Goal: Task Accomplishment & Management: Manage account settings

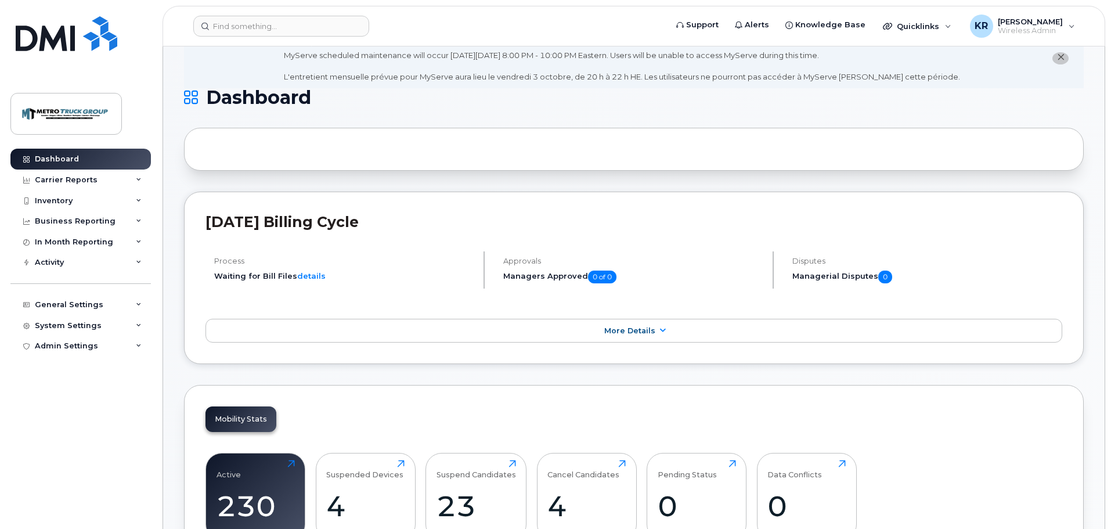
scroll to position [58, 0]
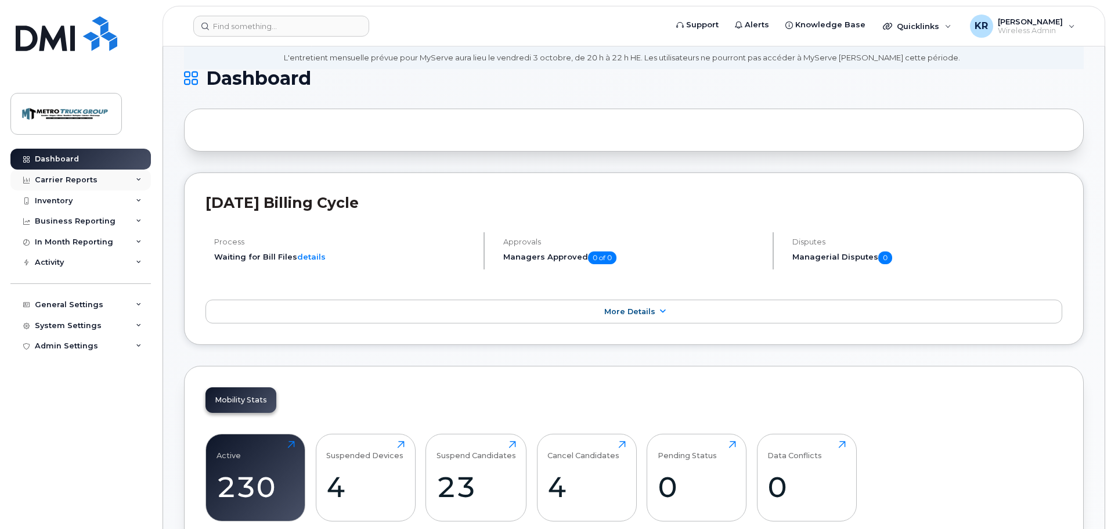
click at [90, 183] on div "Carrier Reports" at bounding box center [66, 179] width 63 height 9
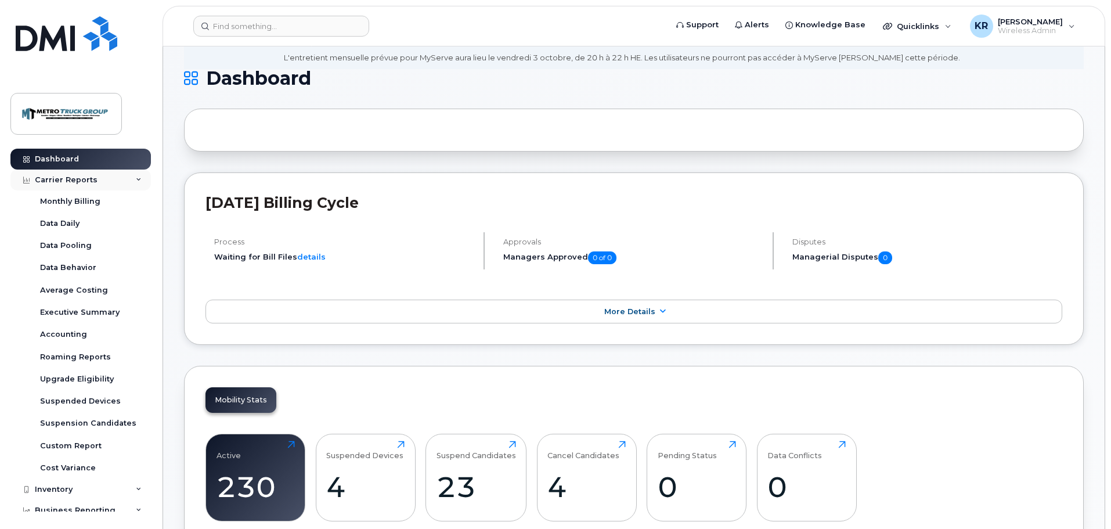
click at [89, 186] on div "Carrier Reports" at bounding box center [80, 180] width 141 height 21
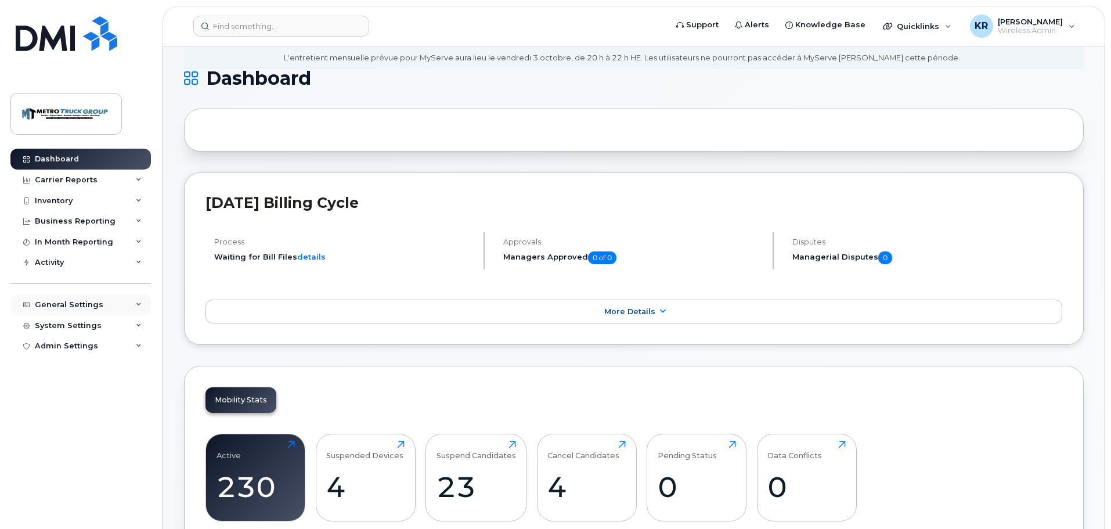
click at [75, 306] on div "General Settings" at bounding box center [69, 304] width 69 height 9
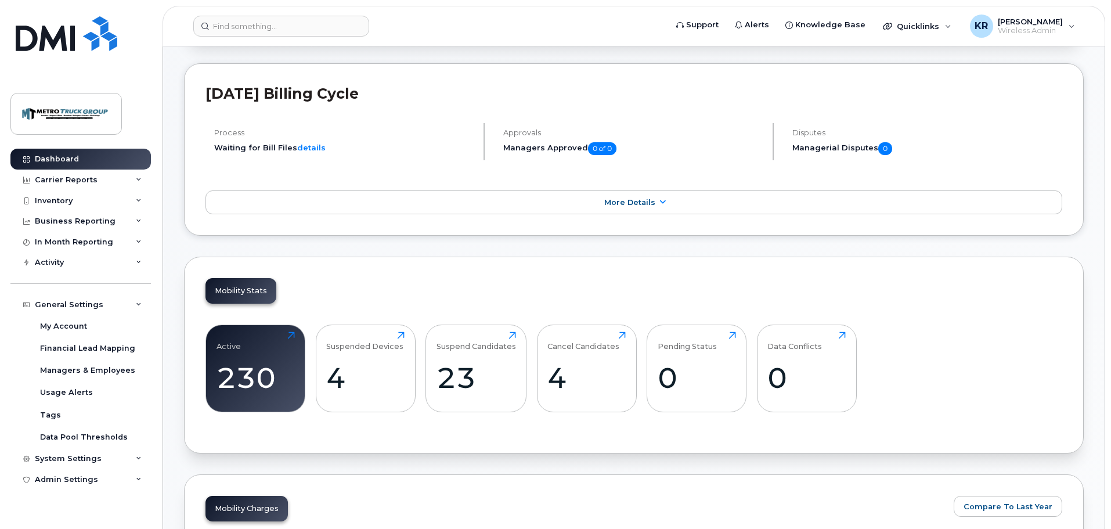
scroll to position [174, 0]
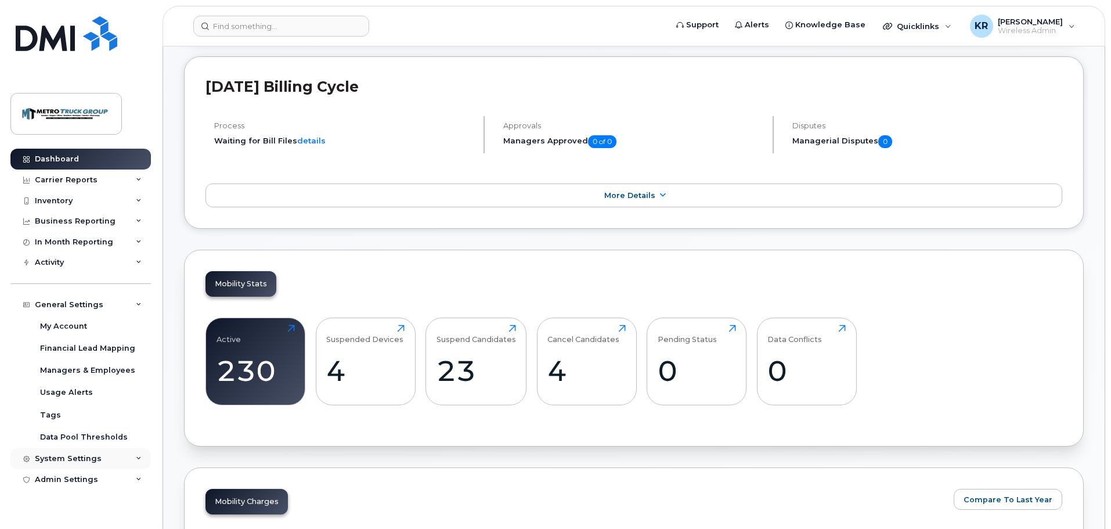
click at [84, 458] on div "System Settings" at bounding box center [68, 458] width 67 height 9
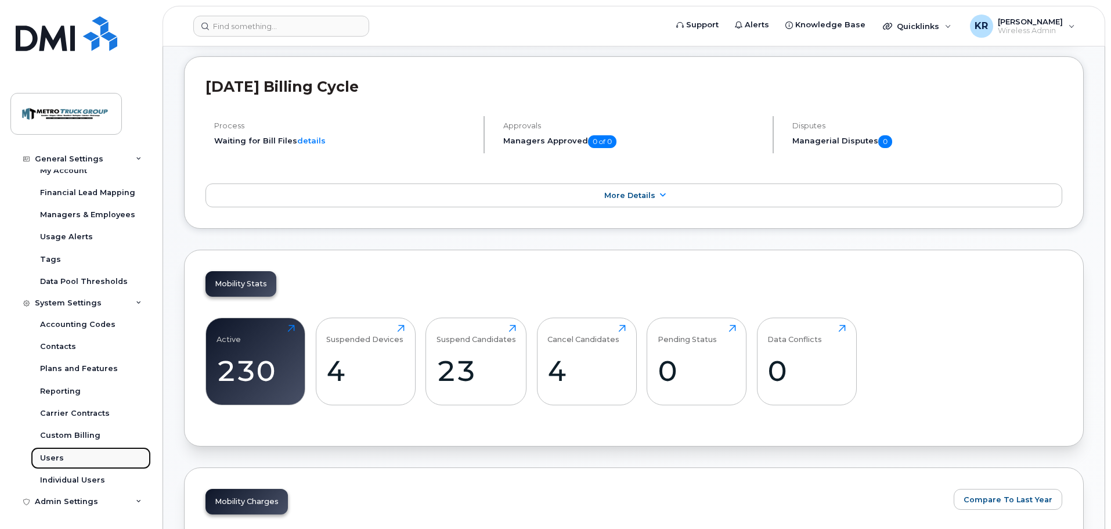
click at [87, 462] on link "Users" at bounding box center [91, 458] width 120 height 22
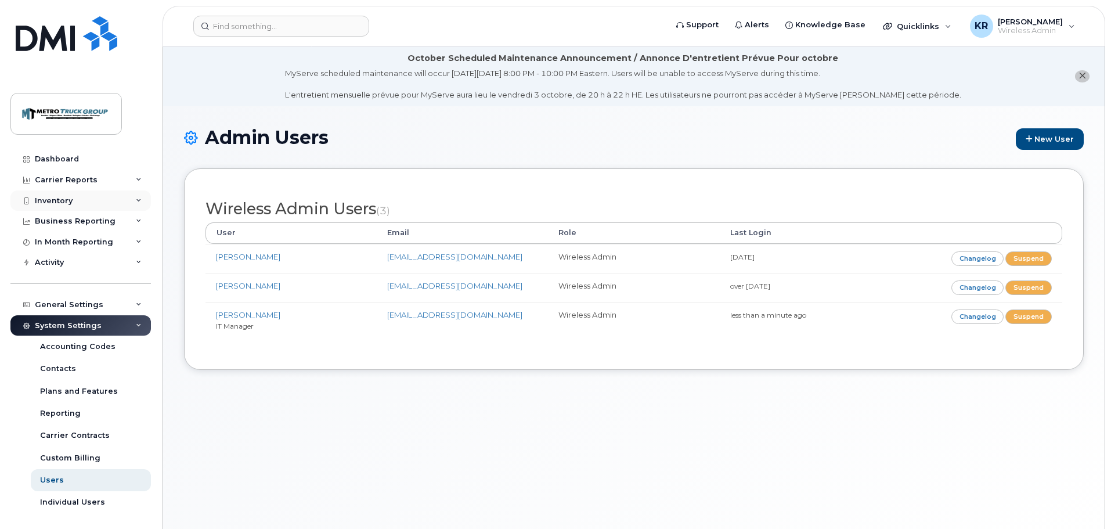
click at [58, 199] on div "Inventory" at bounding box center [54, 200] width 38 height 9
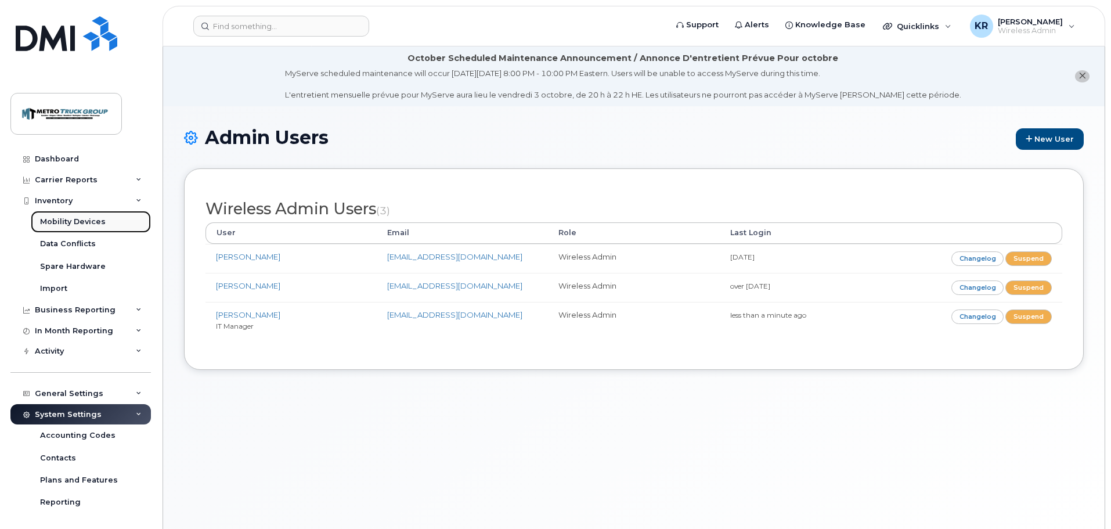
click at [63, 219] on div "Mobility Devices" at bounding box center [73, 222] width 66 height 10
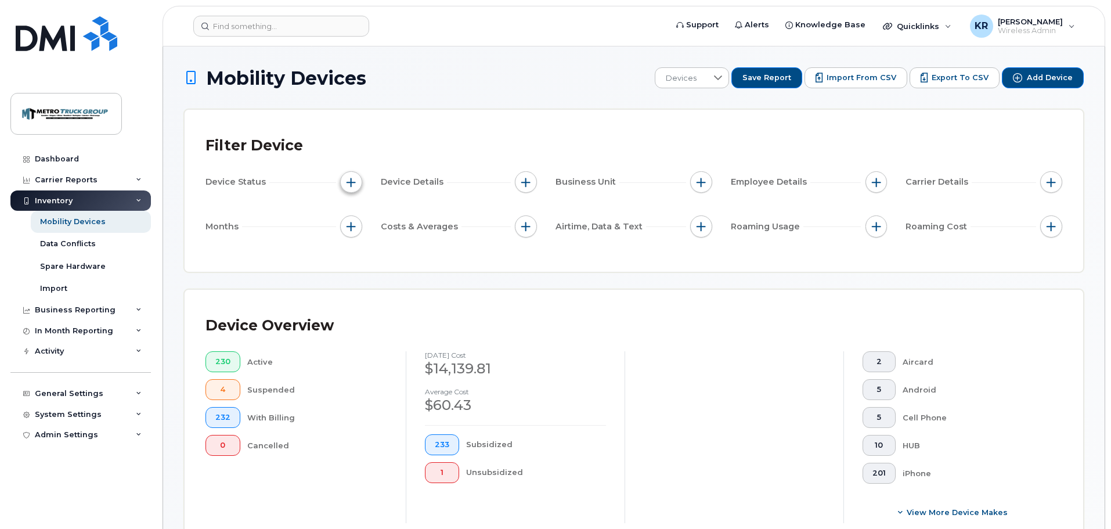
click at [345, 179] on button "button" at bounding box center [351, 182] width 22 height 22
click at [635, 262] on div "Filter Device Device Status Device Details Business Unit Employee Details Carri…" at bounding box center [634, 191] width 899 height 162
click at [82, 309] on div "Business Reporting" at bounding box center [75, 309] width 81 height 9
click at [65, 354] on div "Activity" at bounding box center [80, 351] width 141 height 21
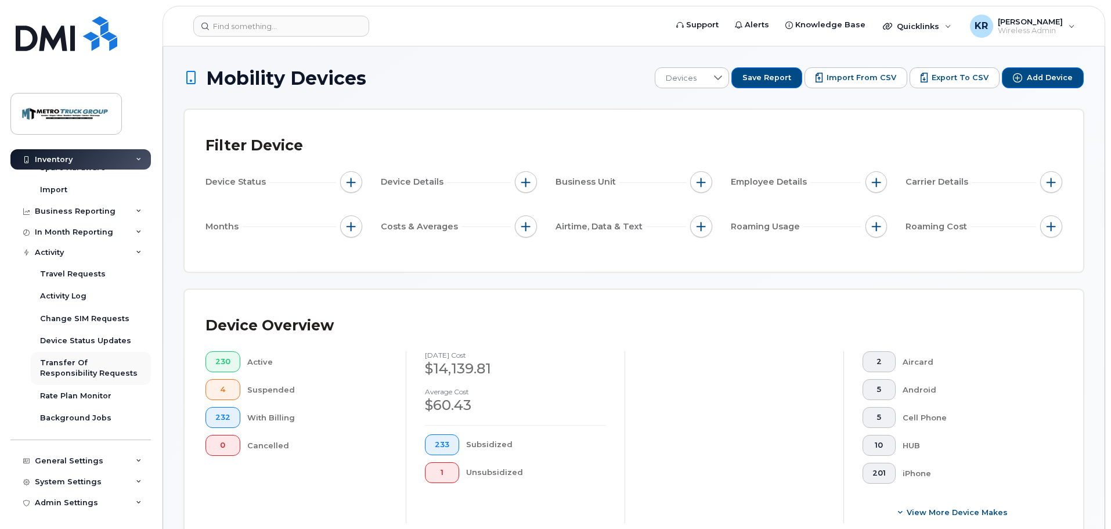
scroll to position [100, 0]
click at [91, 320] on div "Change SIM Requests" at bounding box center [84, 317] width 89 height 10
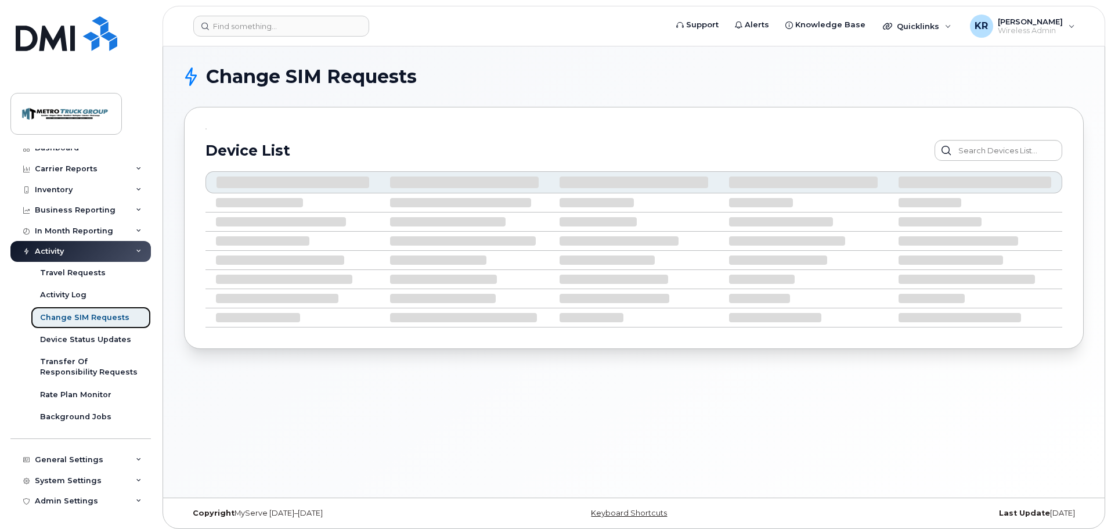
scroll to position [11, 0]
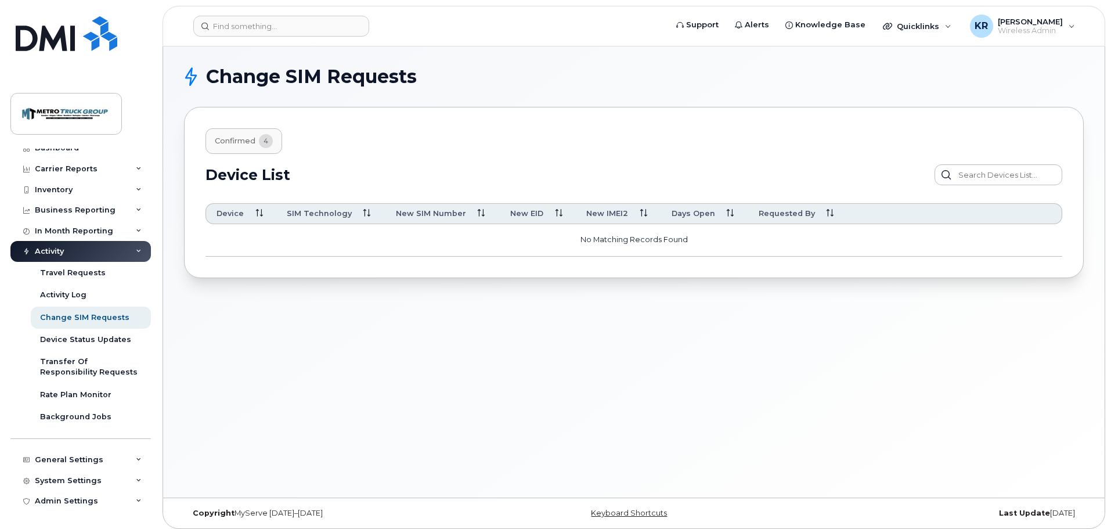
click at [258, 144] on button "confirmed 4" at bounding box center [244, 141] width 77 height 26
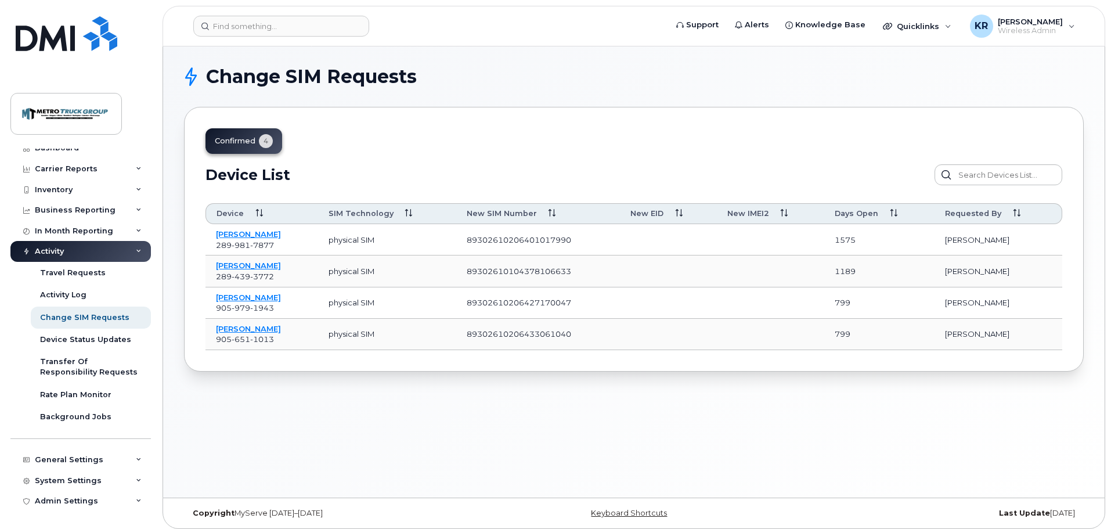
click at [416, 200] on div "Device SIM Technology New SIM Number New EID New IMEI2 Days Open Requested By L…" at bounding box center [634, 273] width 857 height 154
click at [912, 26] on span "Quicklinks" at bounding box center [918, 25] width 42 height 9
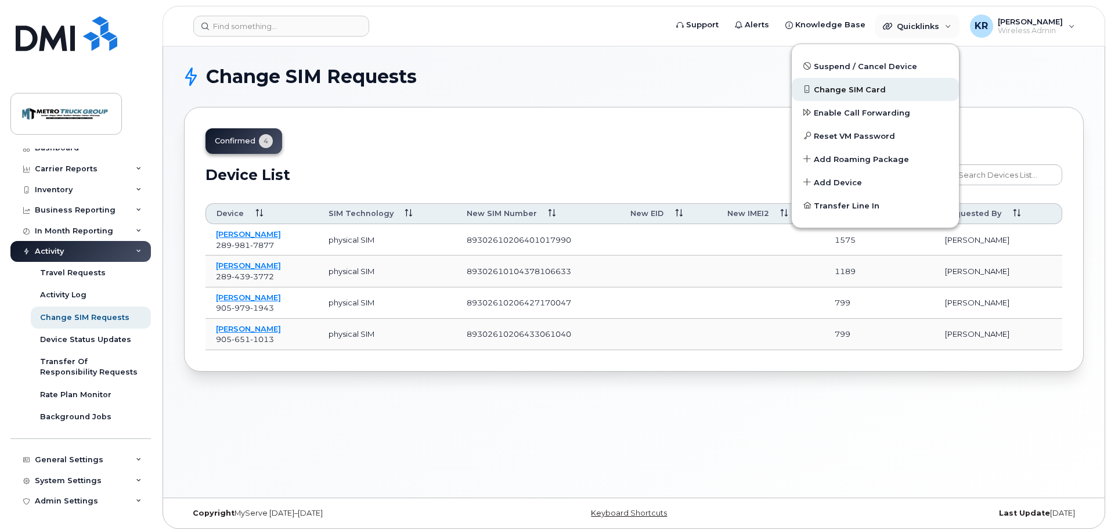
click at [868, 90] on span "Change SIM Card" at bounding box center [850, 90] width 72 height 12
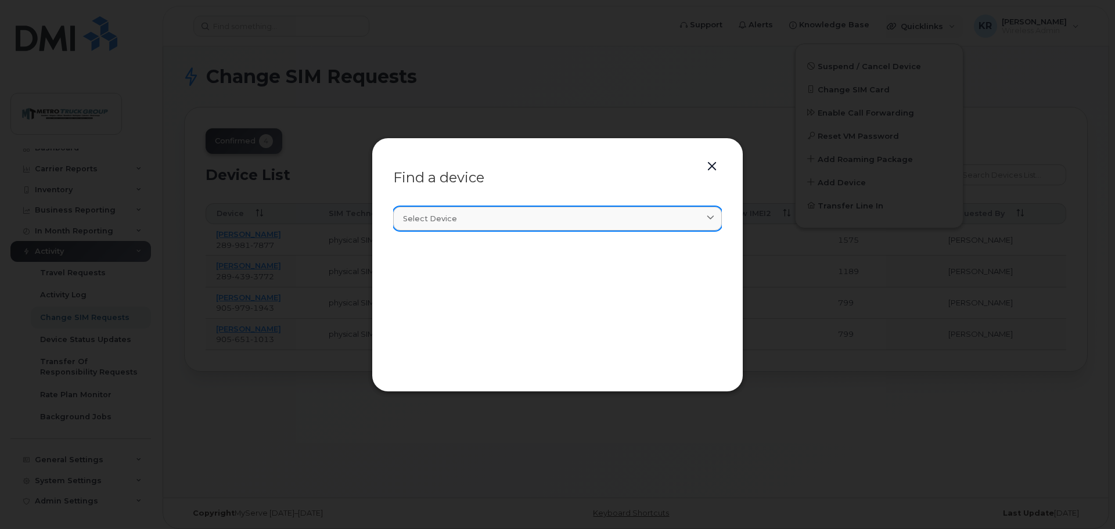
click at [538, 225] on link "Select device" at bounding box center [557, 219] width 329 height 24
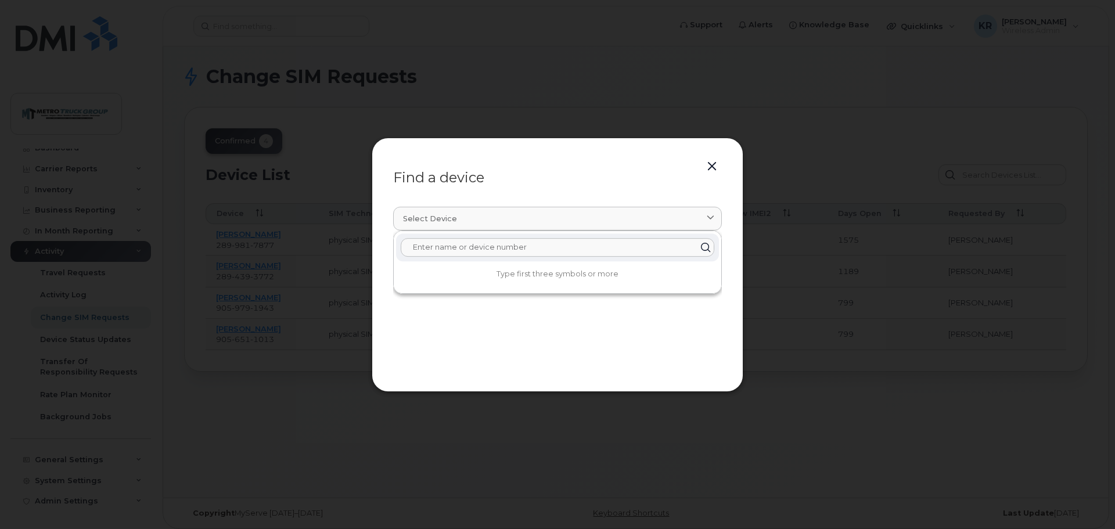
click at [515, 252] on input "text" at bounding box center [558, 247] width 314 height 19
click at [515, 251] on input "text" at bounding box center [558, 247] width 314 height 19
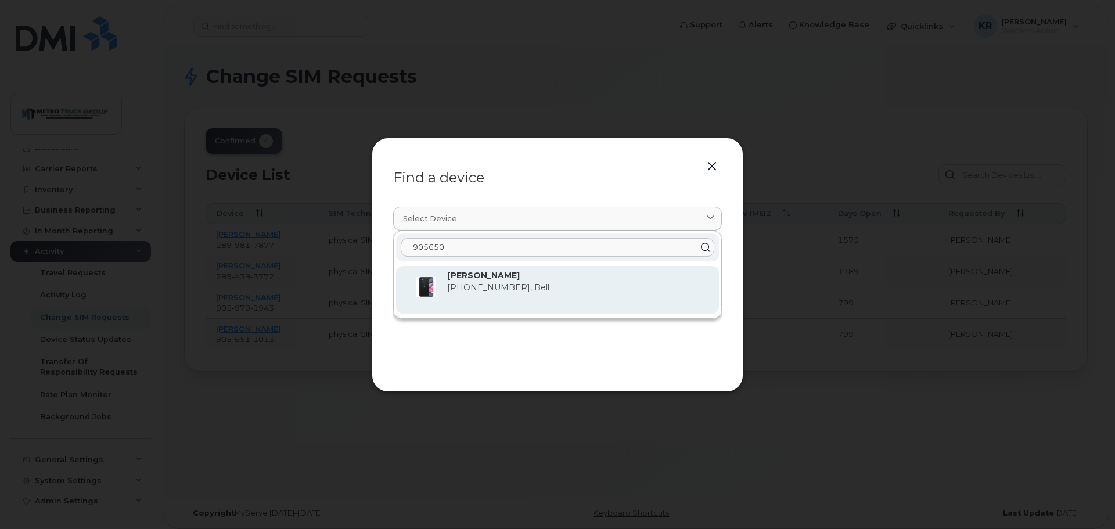
type input "905650"
click at [526, 284] on span "905-650-1086, Bell" at bounding box center [498, 287] width 102 height 10
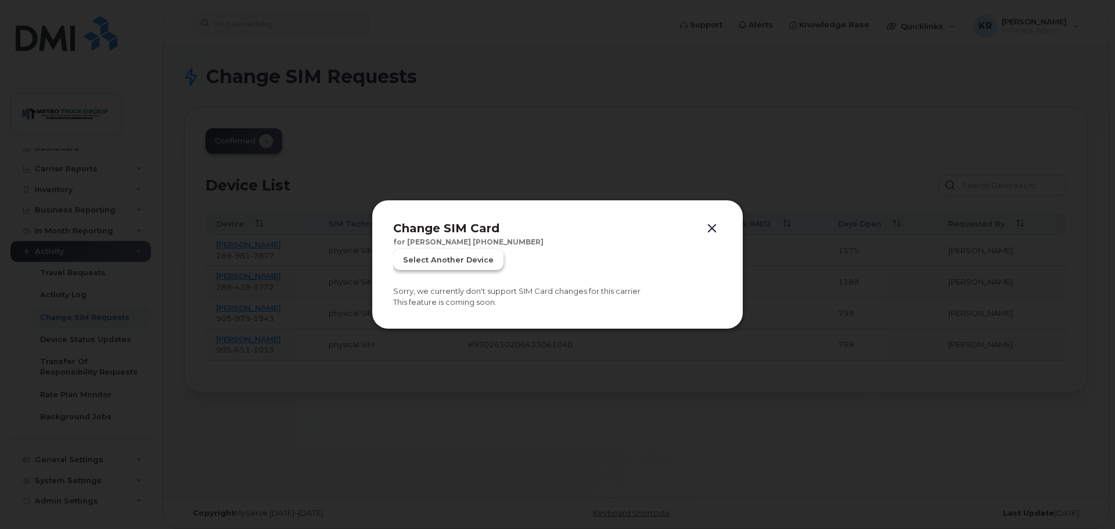
click at [481, 265] on span "Select another device" at bounding box center [448, 259] width 91 height 11
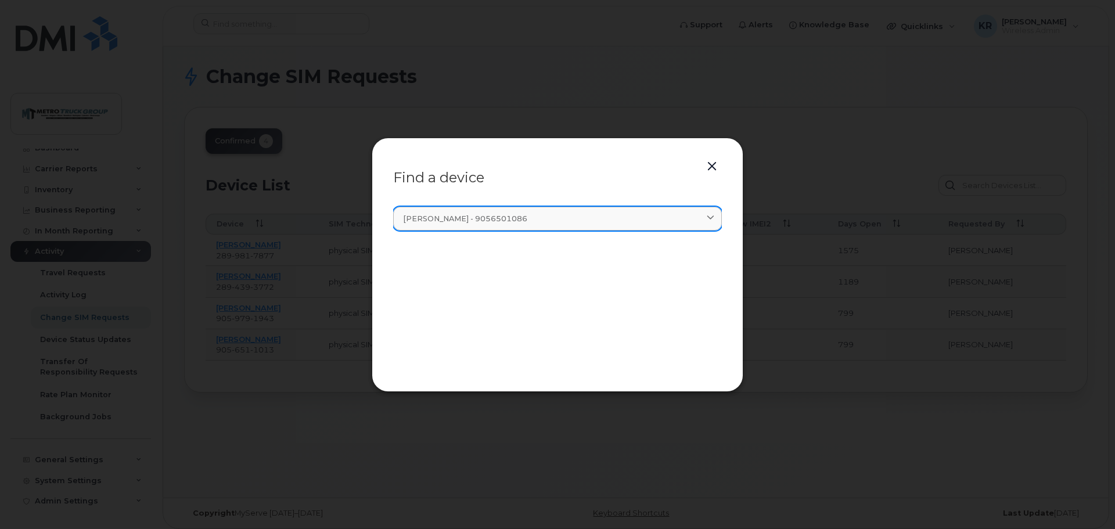
click at [517, 217] on span "Alanna Hockton - 9056501086" at bounding box center [465, 218] width 124 height 11
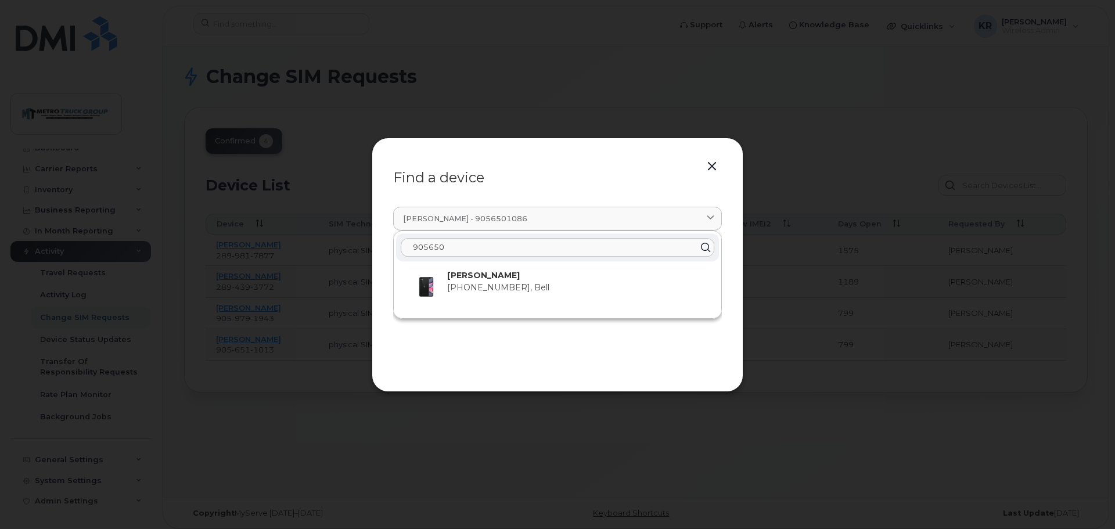
drag, startPoint x: 468, startPoint y: 241, endPoint x: 335, endPoint y: 239, distance: 133.0
click at [335, 239] on div "Find a device Alanna Hockton - 9056501086 905650 Alanna Hockton 905-650-1086, B…" at bounding box center [557, 264] width 1115 height 529
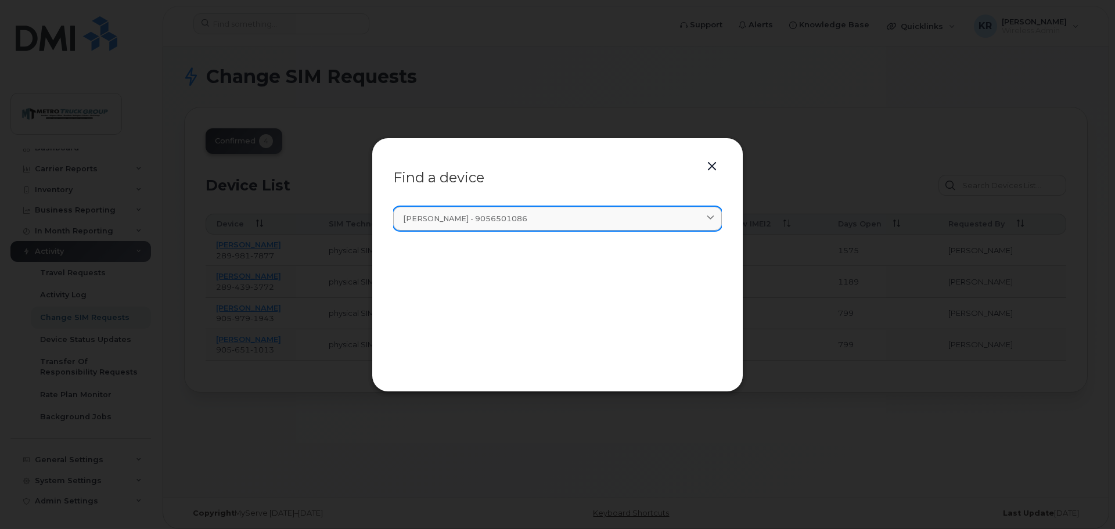
click at [523, 225] on link "Alanna Hockton - 9056501086" at bounding box center [557, 219] width 329 height 24
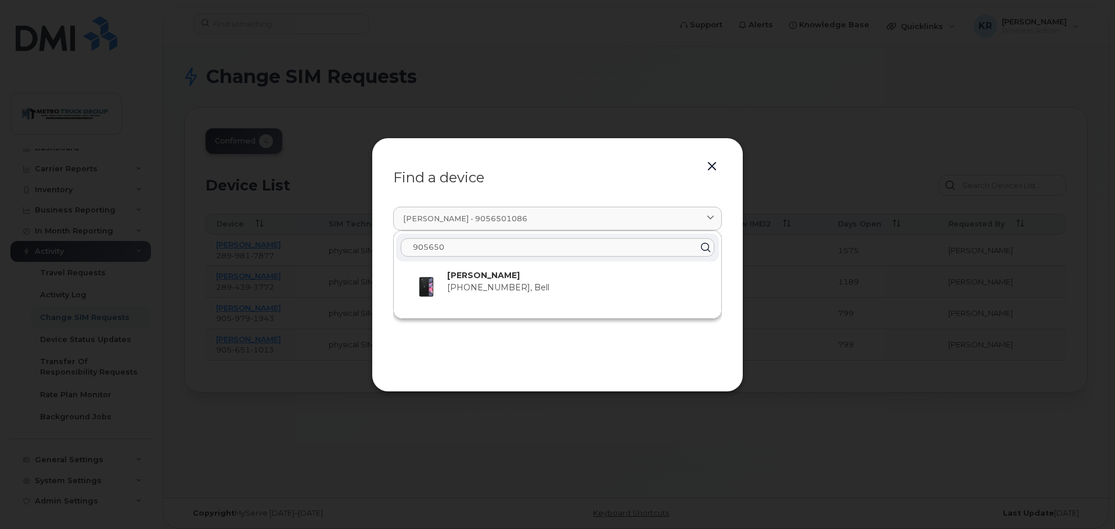
click at [509, 250] on input "905650" at bounding box center [558, 247] width 314 height 19
drag, startPoint x: 509, startPoint y: 250, endPoint x: 387, endPoint y: 243, distance: 122.1
click at [387, 243] on div "Find a device Alanna Hockton - 9056501086 905650 Alanna Hockton 905-650-1086, B…" at bounding box center [558, 265] width 372 height 254
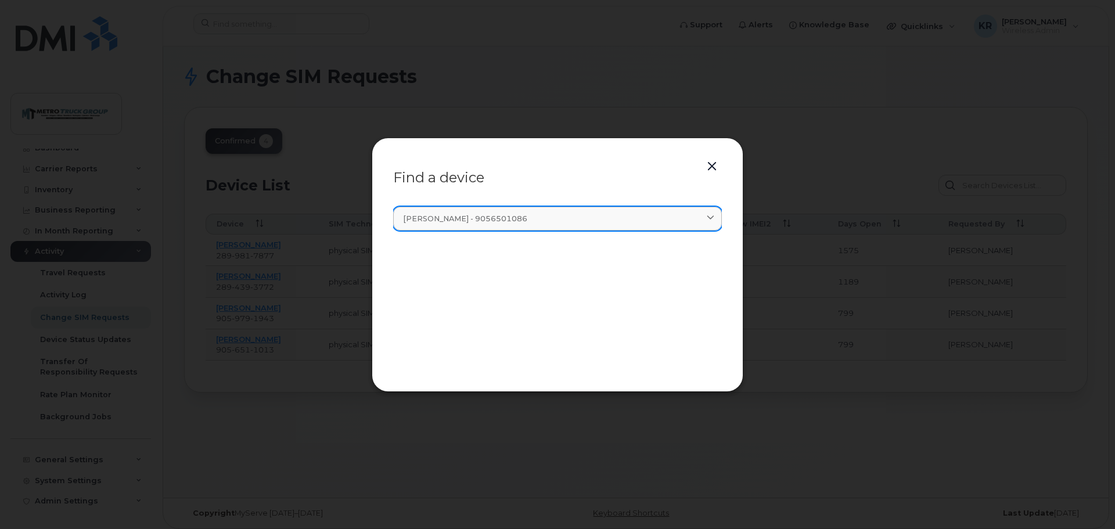
click at [708, 218] on icon at bounding box center [711, 219] width 8 height 8
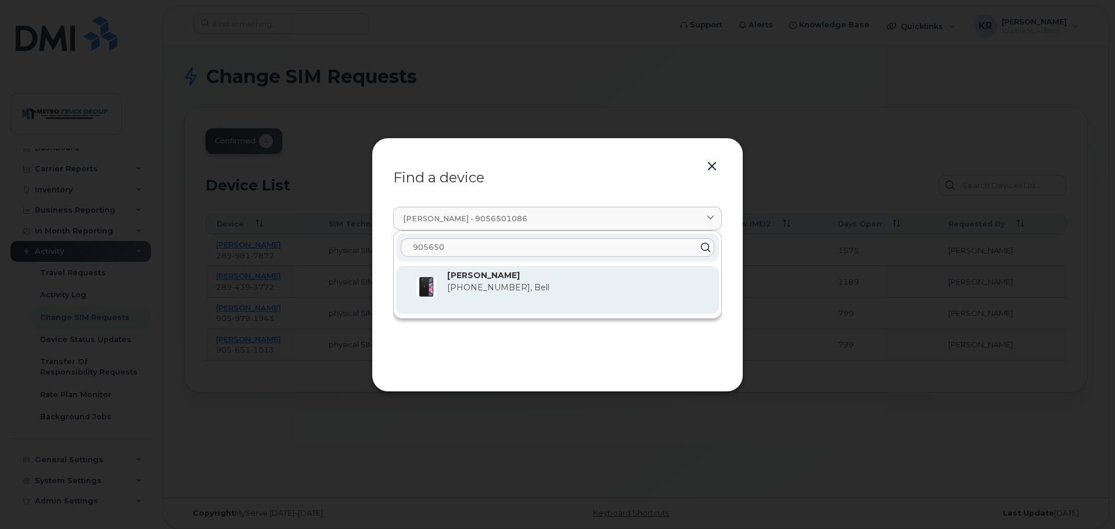
click at [489, 286] on span "905-650-1086, Bell" at bounding box center [498, 287] width 102 height 10
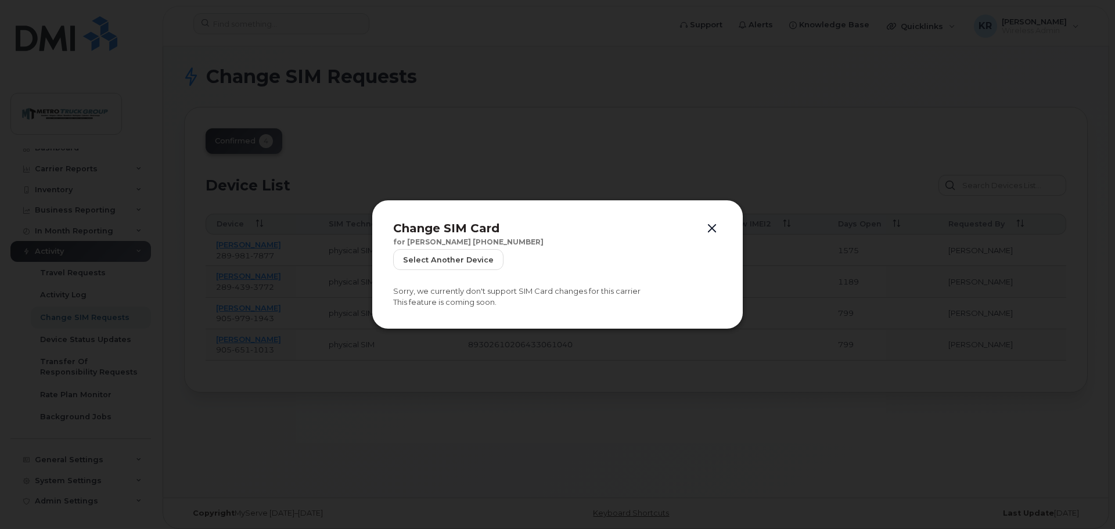
click at [711, 231] on button "button" at bounding box center [711, 229] width 17 height 16
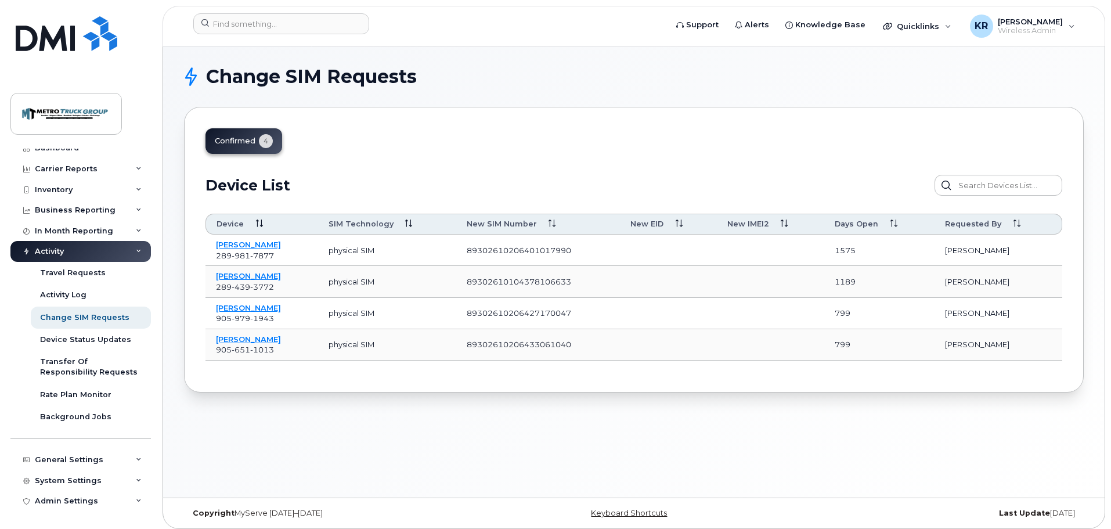
click at [579, 102] on section "Change SIM Requests confirmed 4 Device List Device SIM Technology New SIM Numbe…" at bounding box center [634, 229] width 900 height 325
click at [261, 273] on link "Maddison Duggan" at bounding box center [248, 275] width 65 height 9
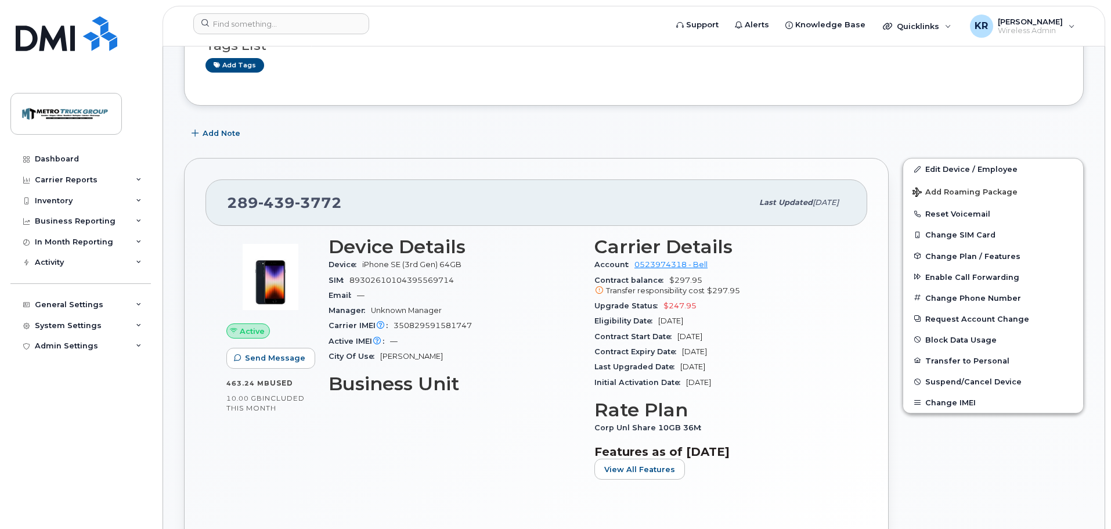
scroll to position [232, 0]
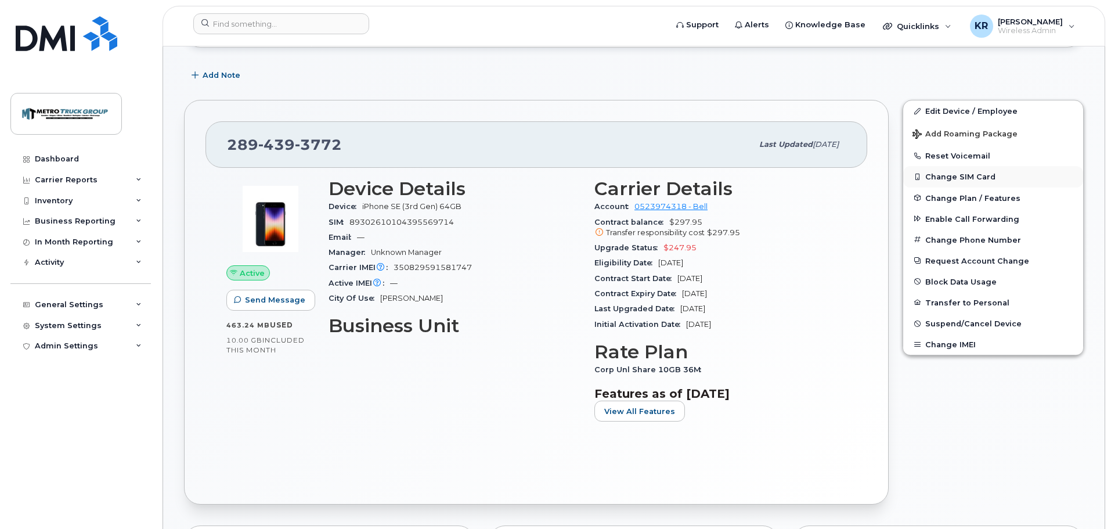
click at [956, 178] on button "Change SIM Card" at bounding box center [993, 176] width 180 height 21
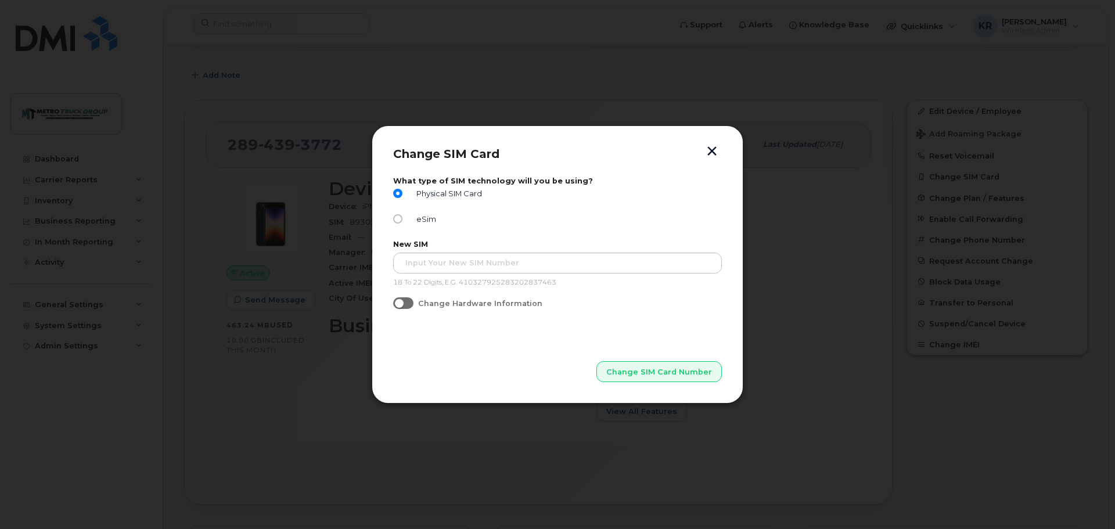
click at [712, 150] on button "button" at bounding box center [711, 152] width 17 height 12
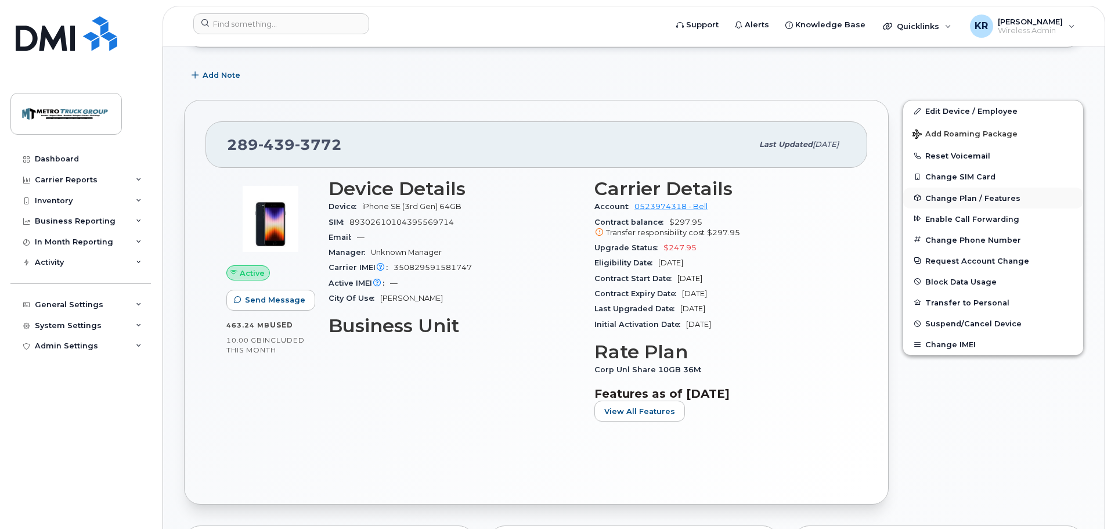
click at [948, 198] on span "Change Plan / Features" at bounding box center [972, 197] width 95 height 9
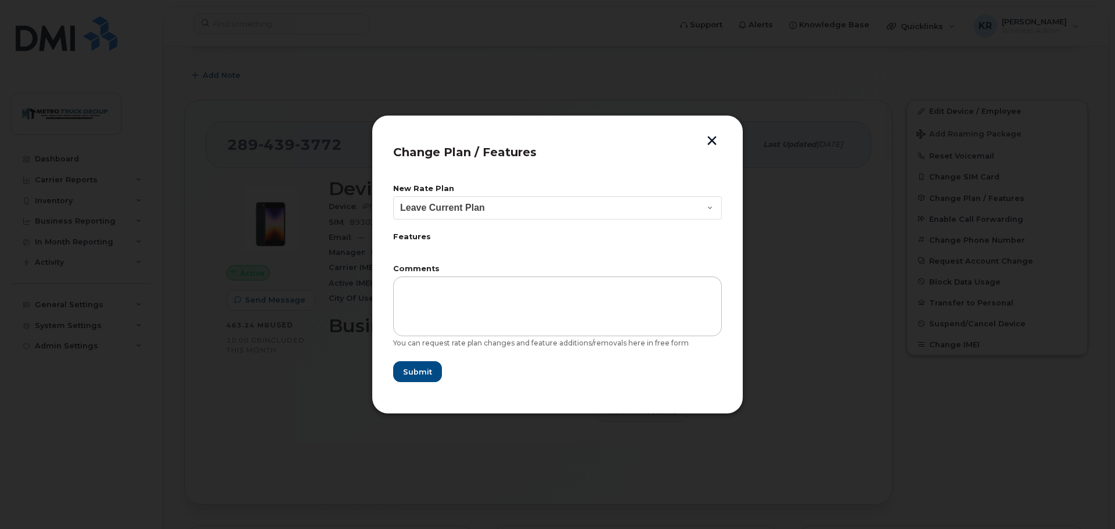
click at [711, 139] on button "button" at bounding box center [711, 142] width 17 height 12
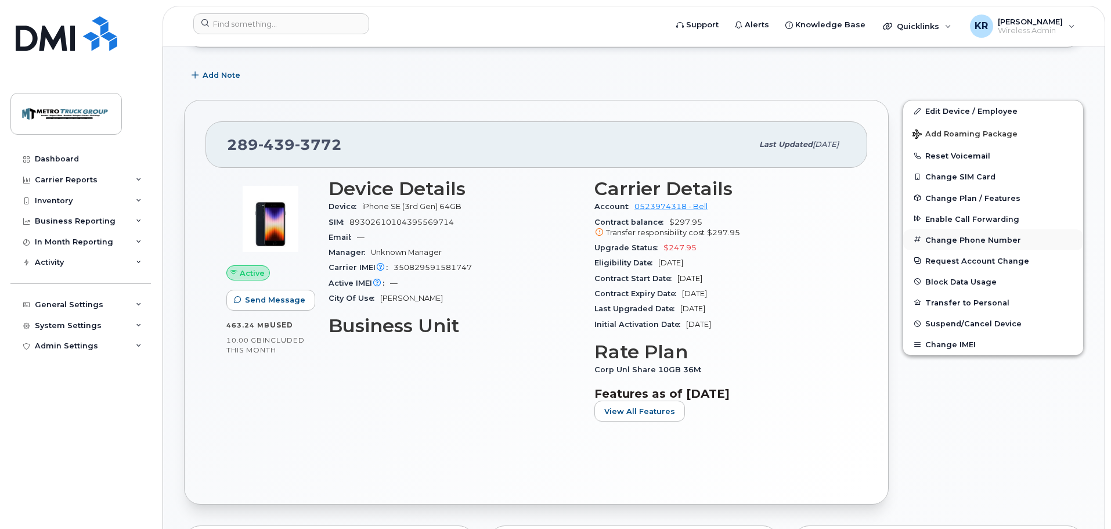
click at [946, 239] on button "Change Phone Number" at bounding box center [993, 239] width 180 height 21
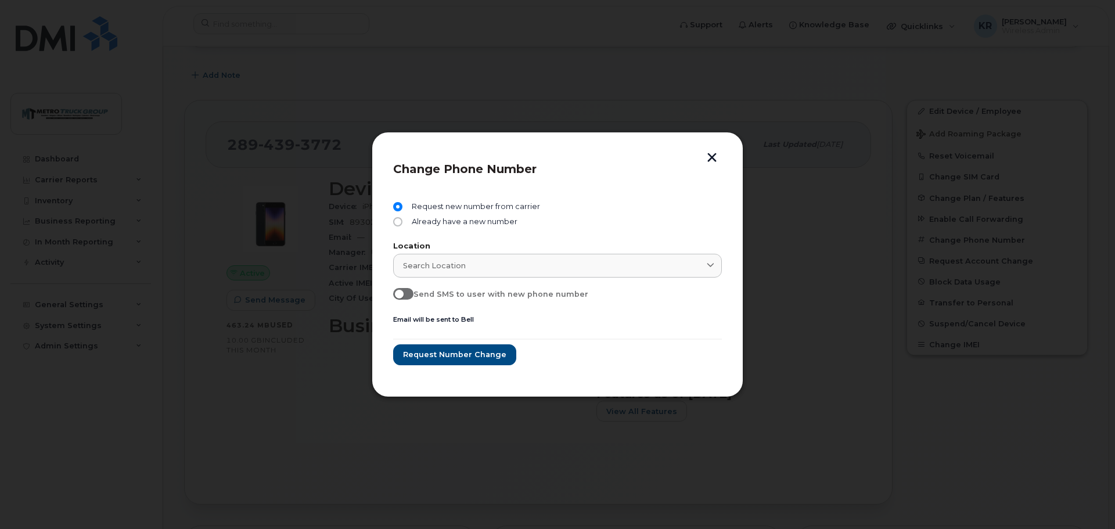
click at [717, 160] on button "button" at bounding box center [711, 159] width 17 height 12
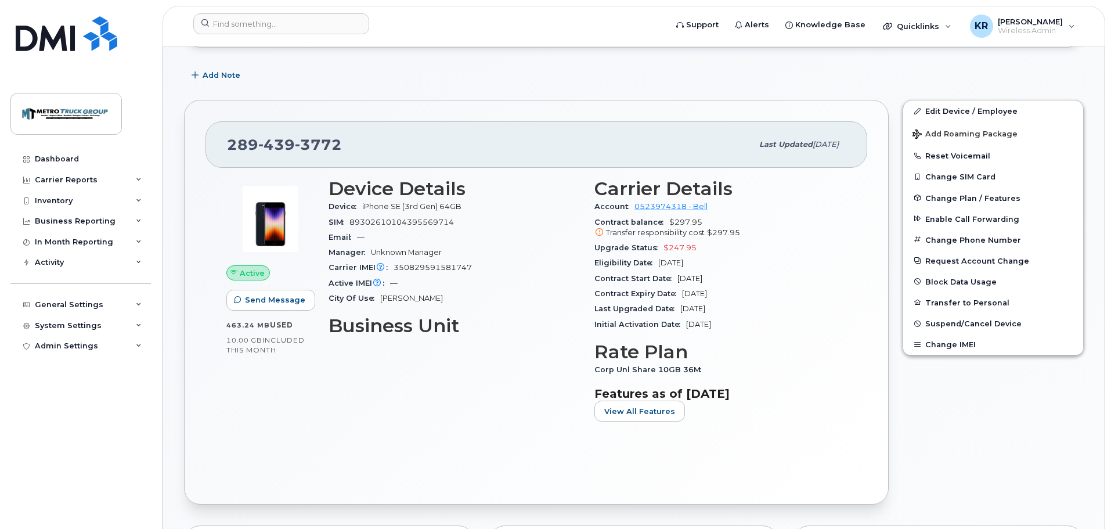
click at [920, 417] on div "Edit Device / Employee Add Roaming Package Reset Voicemail Change SIM Card Chan…" at bounding box center [993, 302] width 195 height 419
click at [71, 158] on div "Dashboard" at bounding box center [57, 158] width 44 height 9
